Goal: Information Seeking & Learning: Learn about a topic

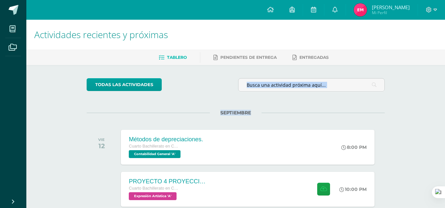
drag, startPoint x: 443, startPoint y: 80, endPoint x: 441, endPoint y: 105, distance: 24.8
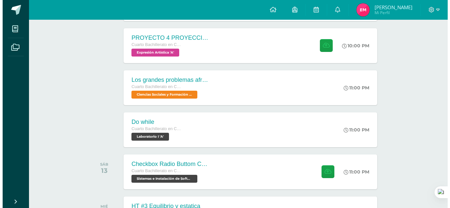
scroll to position [145, 0]
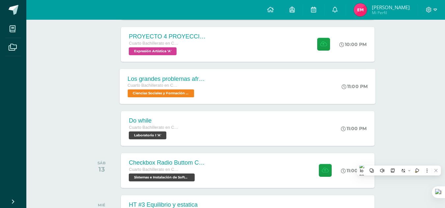
click at [271, 86] on div "Los grandes problemas afrontados Cuarto Bachillerato en CCLL con Orientación en…" at bounding box center [248, 86] width 256 height 35
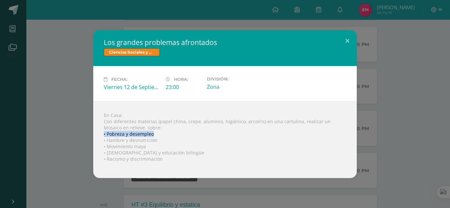
drag, startPoint x: 100, startPoint y: 132, endPoint x: 159, endPoint y: 135, distance: 59.0
click at [159, 135] on div "En Casa: Con diferentes materias (papel china, crepe, aluminio, higiénico, arco…" at bounding box center [224, 139] width 263 height 77
copy div "• Pobreza y desempleo"
click at [159, 135] on div "En Casa: Con diferentes materias (papel china, crepe, aluminio, higiénico, arco…" at bounding box center [224, 139] width 263 height 77
drag, startPoint x: 107, startPoint y: 140, endPoint x: 165, endPoint y: 142, distance: 58.3
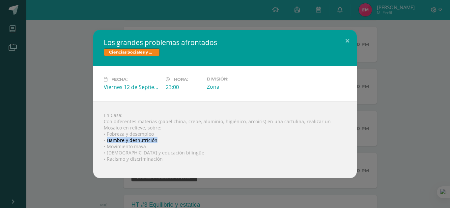
click at [165, 142] on div "En Casa: Con diferentes materias (papel china, crepe, aluminio, higiénico, arco…" at bounding box center [224, 139] width 263 height 77
copy div "Hambre y desnutrición"
drag, startPoint x: 106, startPoint y: 146, endPoint x: 155, endPoint y: 148, distance: 48.4
click at [155, 148] on div "En Casa: Con diferentes materias (papel china, crepe, aluminio, higiénico, arco…" at bounding box center [224, 139] width 263 height 77
copy div "Movimiento maya"
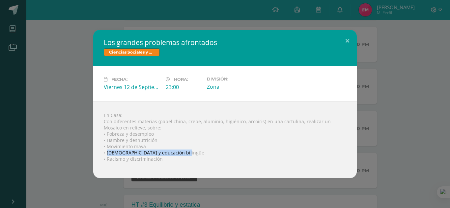
drag, startPoint x: 107, startPoint y: 151, endPoint x: 191, endPoint y: 154, distance: 84.3
click at [191, 154] on div "En Casa: Con diferentes materias (papel china, crepe, aluminio, higiénico, arco…" at bounding box center [224, 139] width 263 height 77
copy div "Analfabetismo y educación bilingüe"
drag, startPoint x: 107, startPoint y: 158, endPoint x: 164, endPoint y: 160, distance: 56.3
click at [164, 160] on div "En Casa: Con diferentes materias (papel china, crepe, aluminio, higiénico, arco…" at bounding box center [224, 139] width 263 height 77
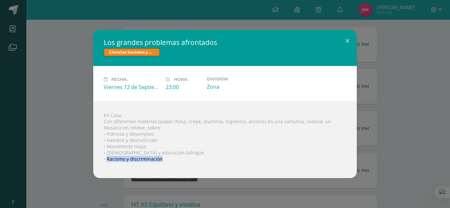
copy div "Racismo y discriminación"
